Goal: Navigation & Orientation: Find specific page/section

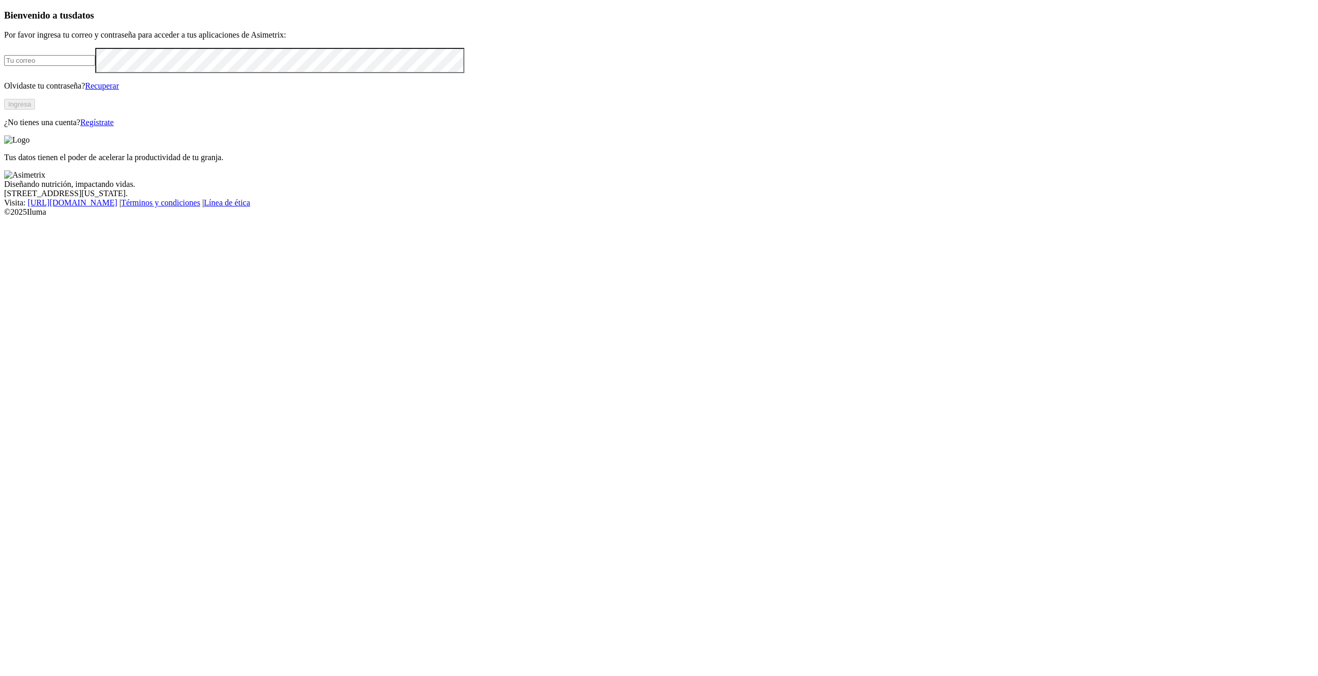
type input "[PERSON_NAME][EMAIL_ADDRESS][PERSON_NAME][DOMAIN_NAME]"
click at [35, 110] on button "Ingresa" at bounding box center [19, 104] width 31 height 11
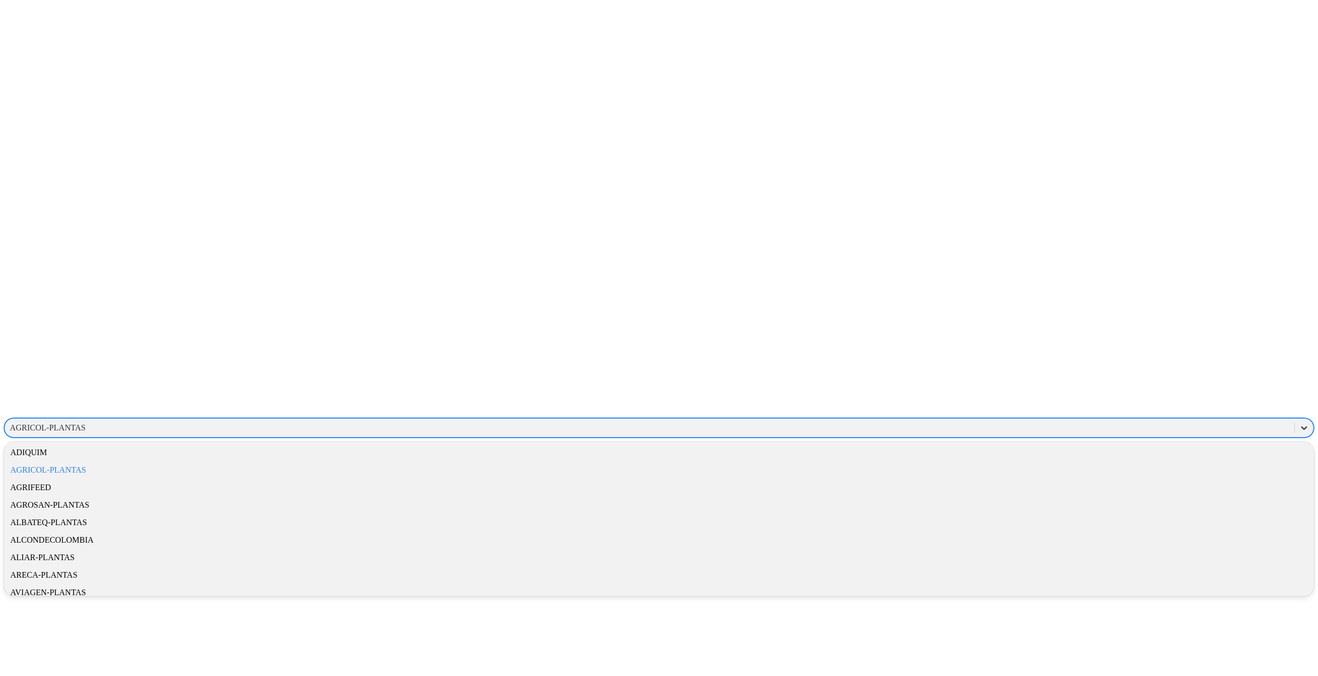
click at [1299, 423] on icon at bounding box center [1304, 428] width 10 height 10
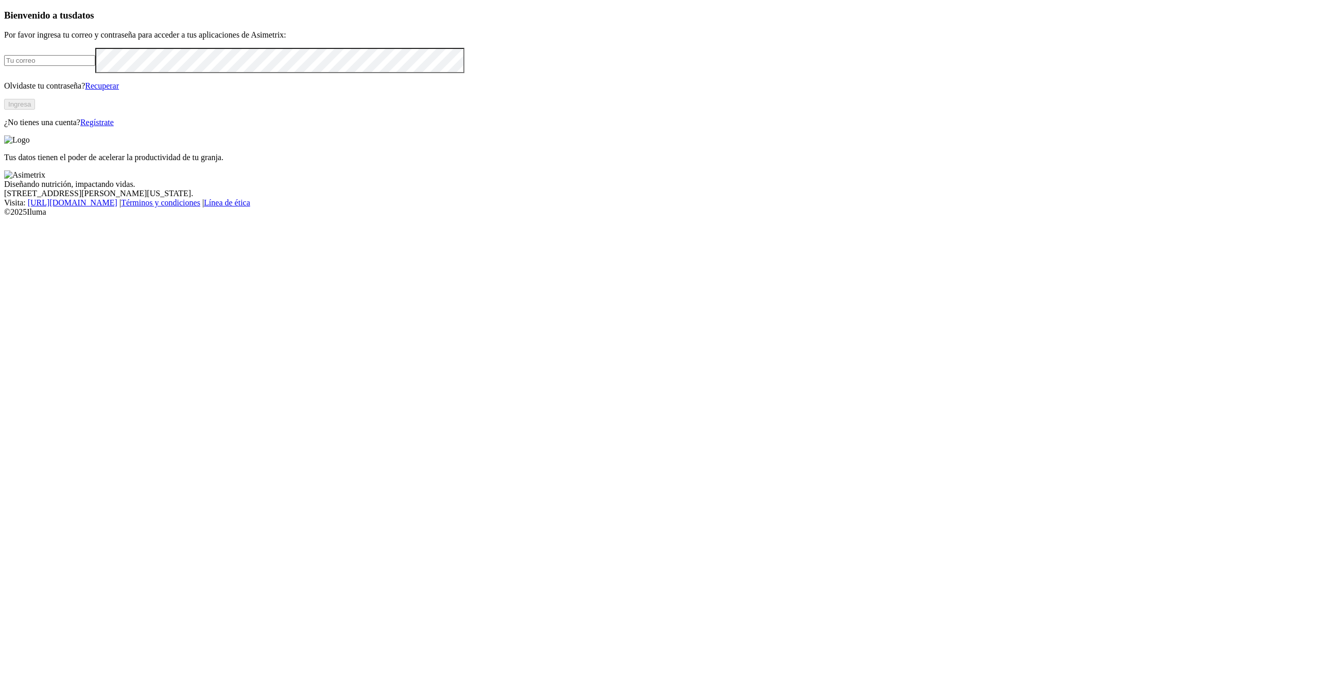
type input "[PERSON_NAME][EMAIL_ADDRESS][PERSON_NAME][DOMAIN_NAME]"
click at [95, 66] on input "[PERSON_NAME][EMAIL_ADDRESS][PERSON_NAME][DOMAIN_NAME]" at bounding box center [49, 60] width 91 height 11
drag, startPoint x: 377, startPoint y: 196, endPoint x: 385, endPoint y: 176, distance: 21.7
click at [95, 66] on input "[PERSON_NAME][EMAIL_ADDRESS][PERSON_NAME][DOMAIN_NAME]" at bounding box center [49, 60] width 91 height 11
click at [459, 54] on div "Bienvenido a tus datos Por favor ingresa tu correo y contraseña para acceder a …" at bounding box center [659, 69] width 1310 height 118
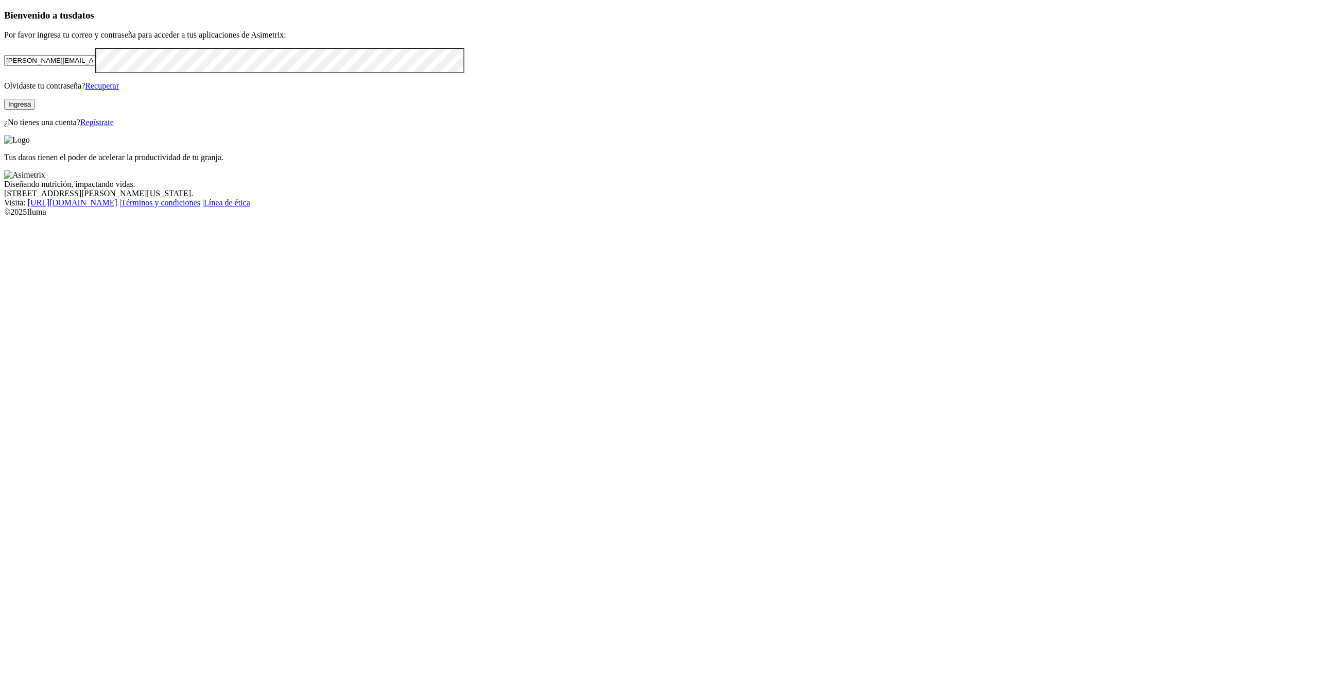
click at [35, 110] on button "Ingresa" at bounding box center [19, 104] width 31 height 11
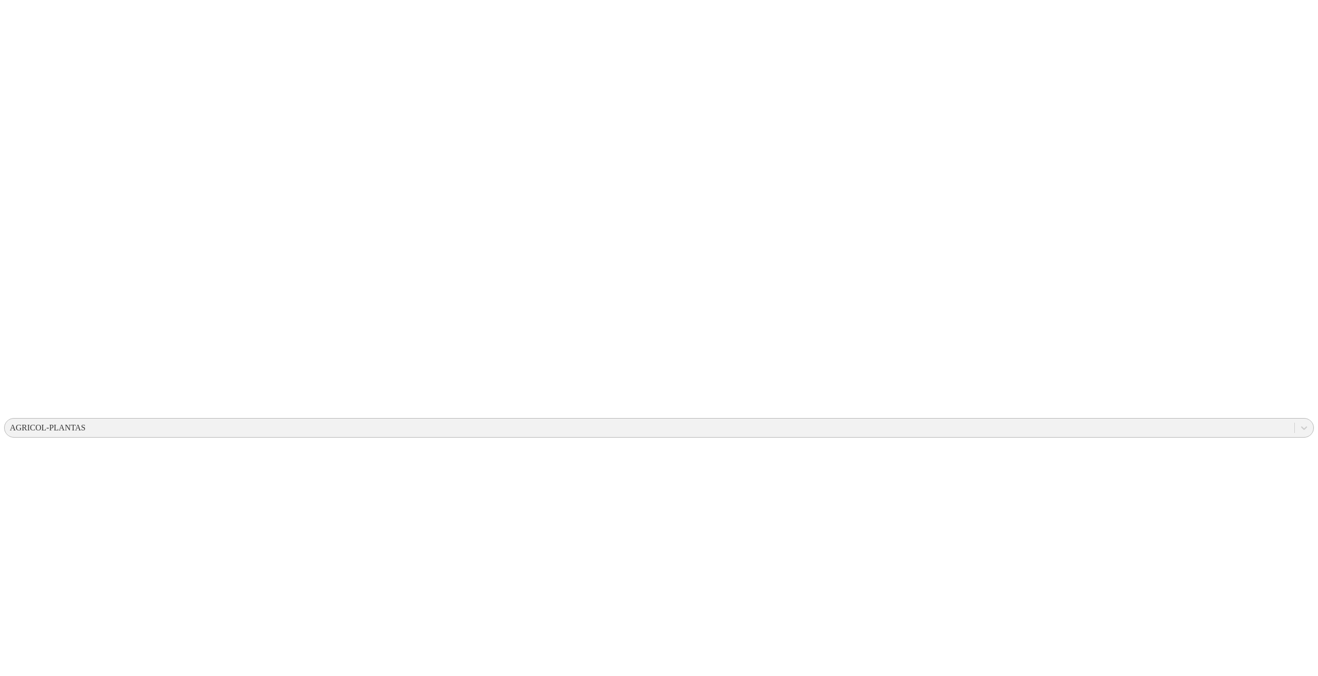
click at [1188, 420] on div "AGRICOL-PLANTAS" at bounding box center [650, 427] width 1290 height 15
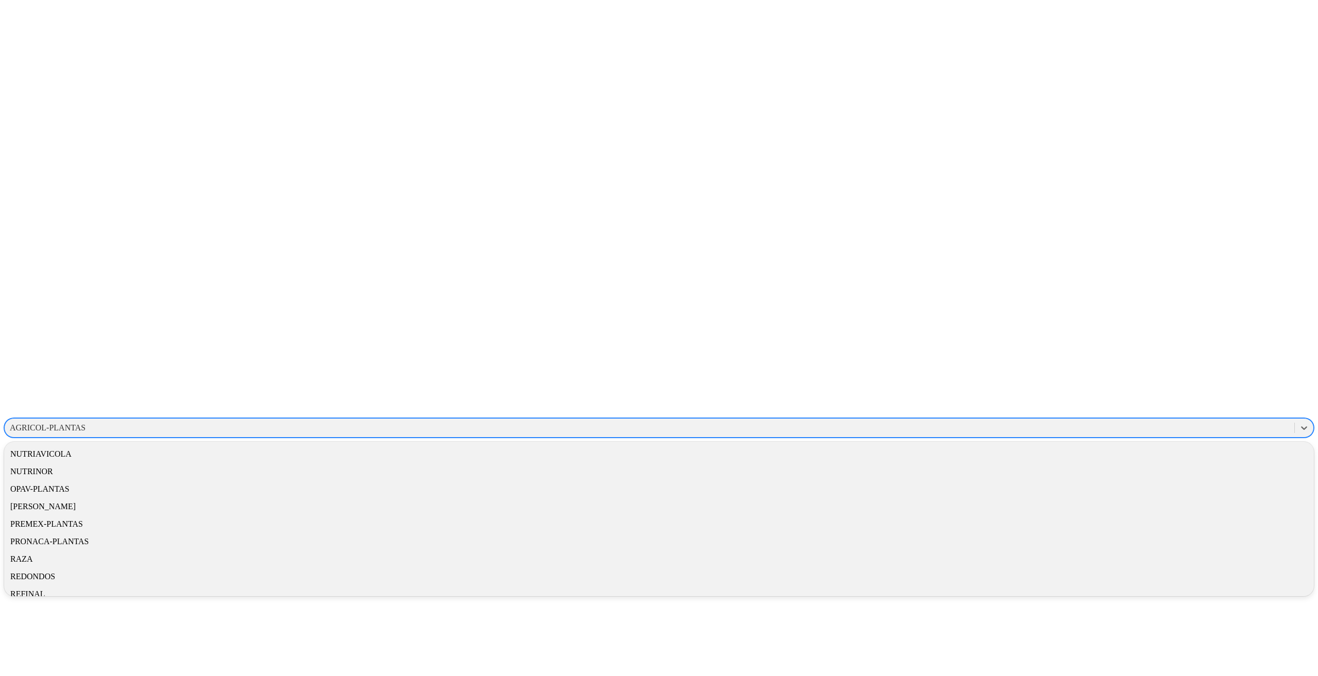
scroll to position [463, 0]
click at [1171, 419] on div "NUTRIAVICOLA" at bounding box center [659, 428] width 1310 height 18
